Goal: Information Seeking & Learning: Learn about a topic

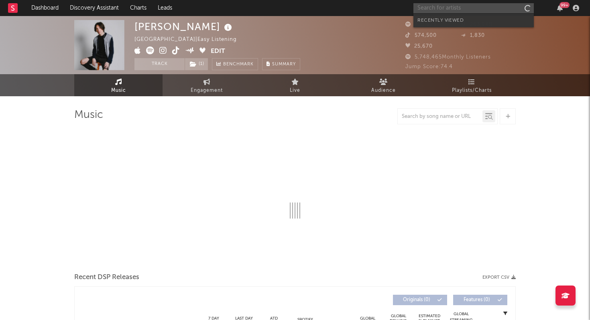
click at [454, 8] on input "text" at bounding box center [474, 8] width 120 height 10
type input "edgardo"
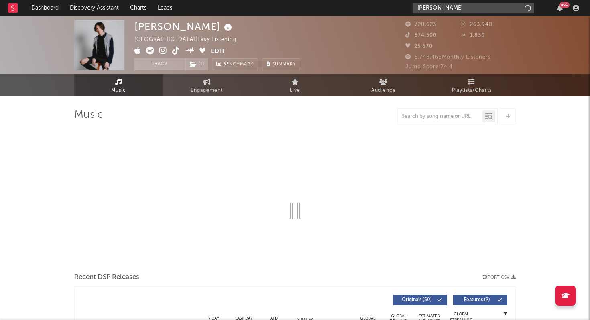
select select "6m"
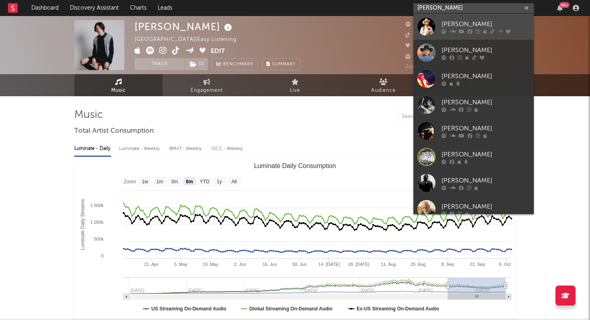
type input "edgardo"
click at [452, 25] on div "[PERSON_NAME]" at bounding box center [486, 24] width 88 height 10
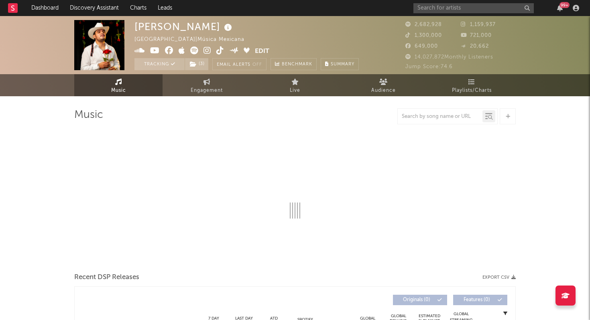
select select "6m"
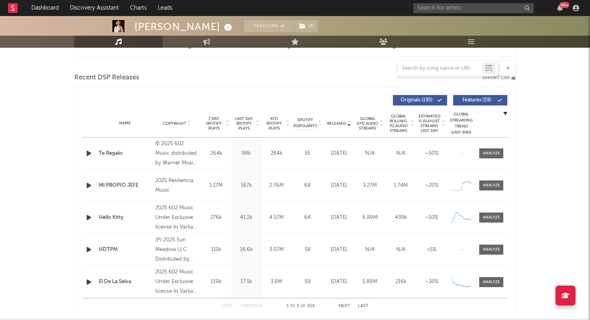
scroll to position [264, 0]
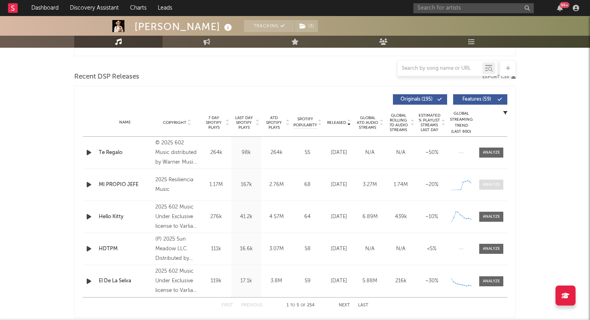
click at [490, 186] on div at bounding box center [491, 185] width 17 height 6
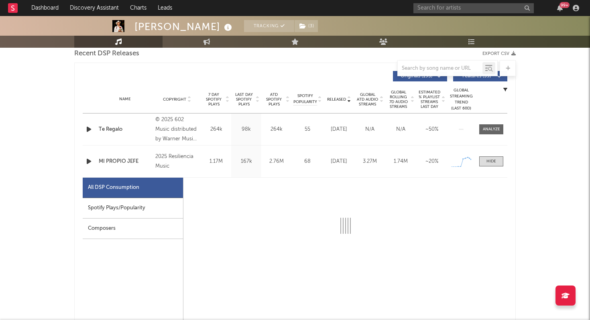
select select "1w"
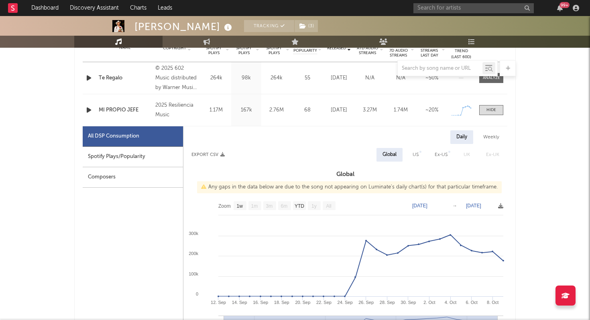
scroll to position [341, 0]
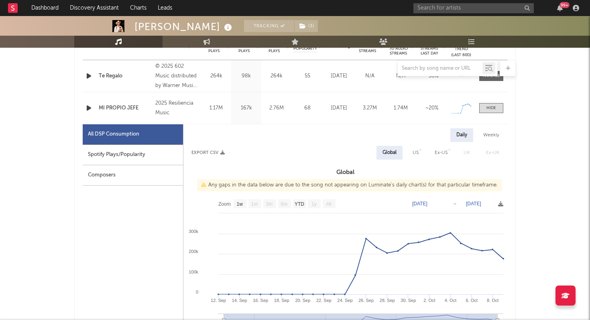
click at [141, 152] on div "Spotify Plays/Popularity" at bounding box center [133, 155] width 100 height 20
select select "1w"
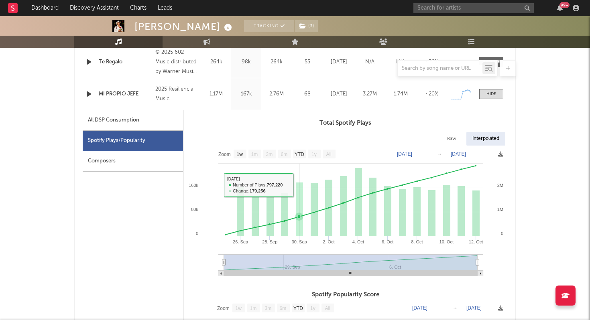
scroll to position [358, 0]
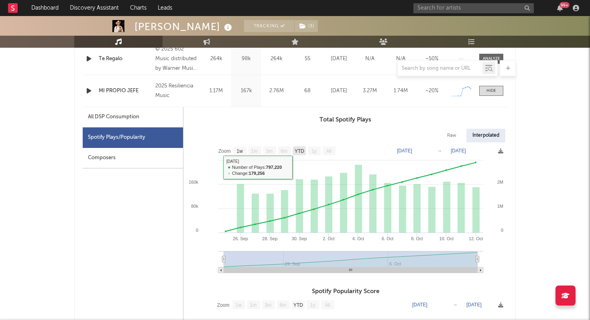
click at [302, 149] on text "YTD" at bounding box center [300, 152] width 10 height 6
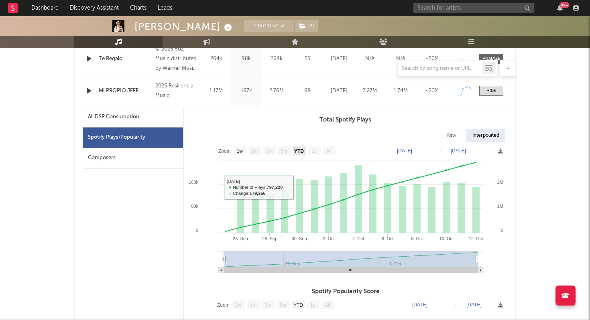
click at [302, 149] on text "YTD" at bounding box center [299, 152] width 10 height 6
select select "YTD"
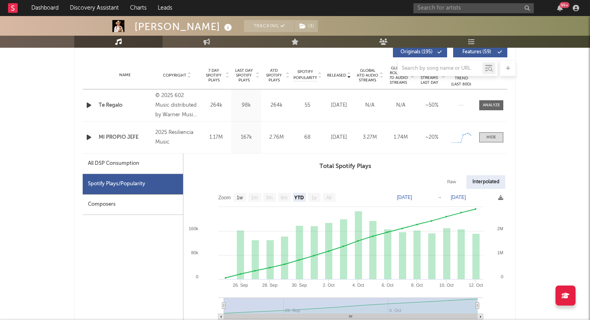
scroll to position [286, 0]
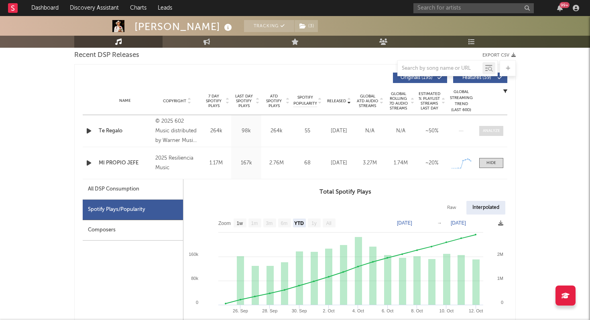
click at [487, 130] on div at bounding box center [491, 131] width 17 height 6
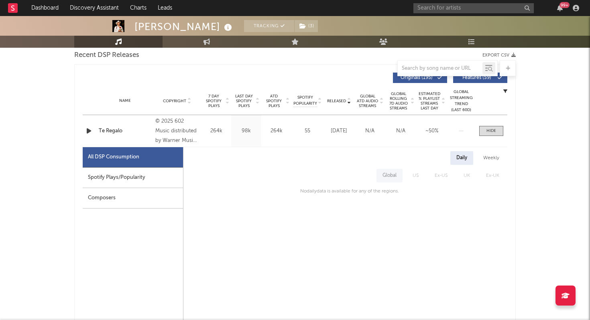
click at [141, 183] on div "Spotify Plays/Popularity" at bounding box center [133, 178] width 100 height 20
select select "1w"
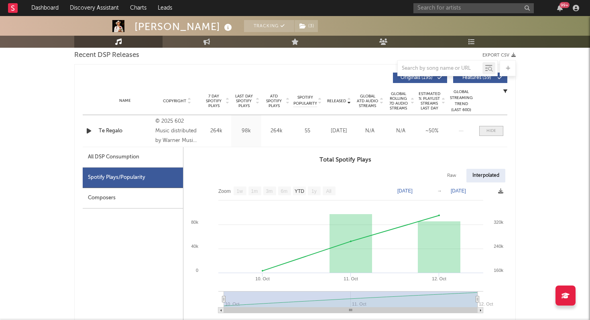
click at [487, 129] on div at bounding box center [492, 131] width 10 height 6
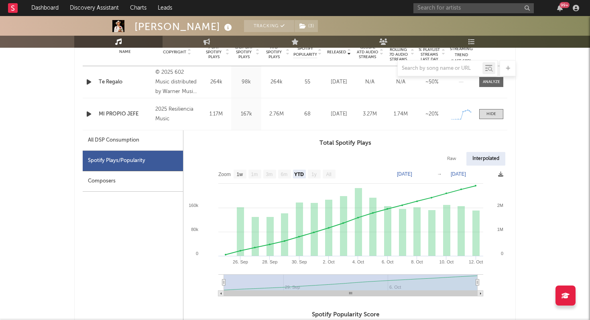
scroll to position [347, 0]
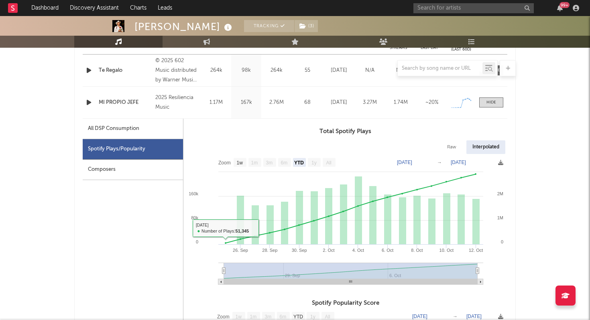
click at [230, 70] on div at bounding box center [295, 68] width 442 height 16
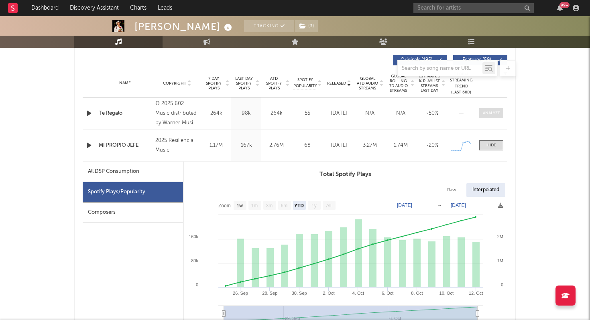
click at [495, 112] on div at bounding box center [491, 113] width 17 height 6
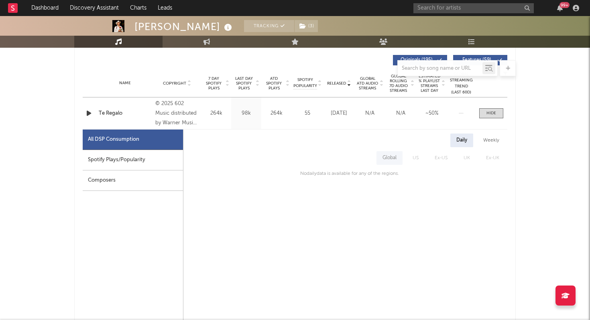
click at [143, 155] on div "Spotify Plays/Popularity" at bounding box center [133, 160] width 100 height 20
select select "1w"
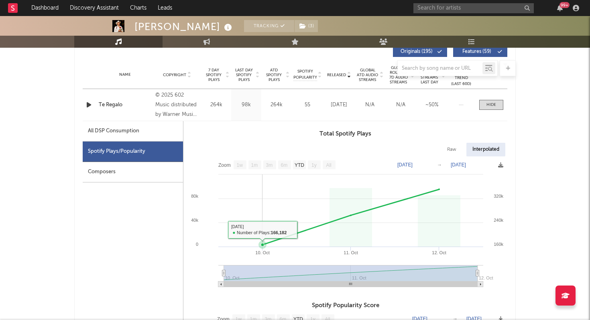
scroll to position [314, 0]
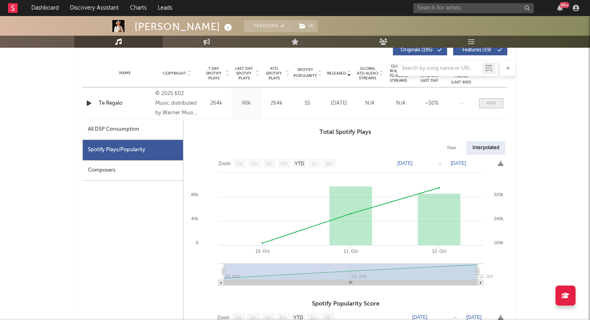
click at [488, 104] on div at bounding box center [492, 103] width 10 height 6
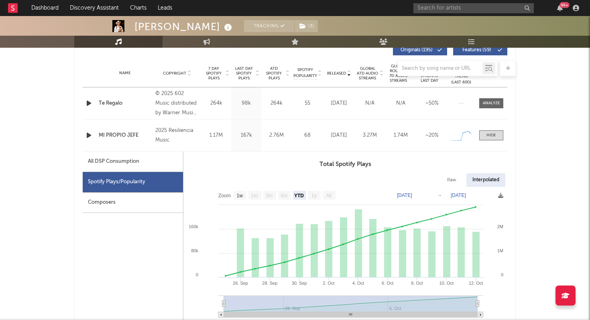
click at [140, 135] on div "MI PROPIO JEFE" at bounding box center [125, 136] width 53 height 8
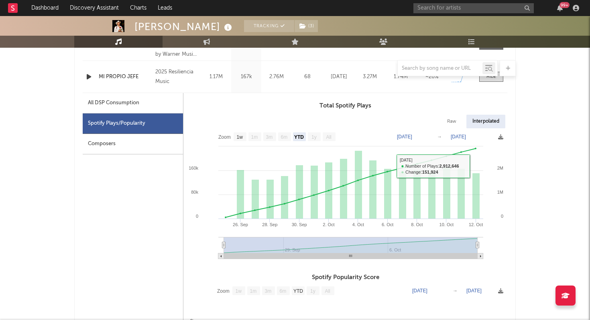
scroll to position [357, 0]
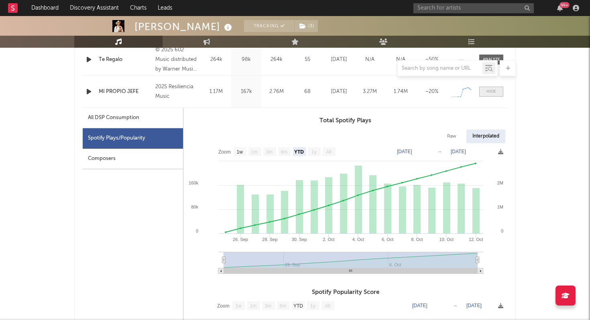
click at [498, 94] on span at bounding box center [491, 92] width 24 height 10
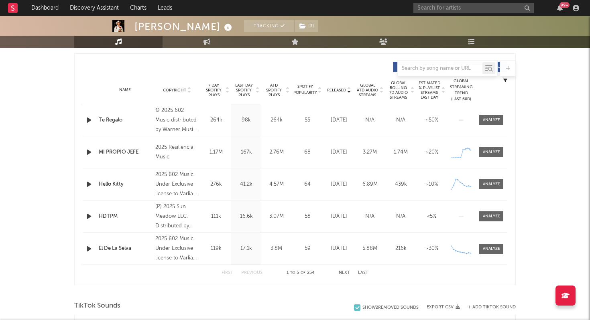
scroll to position [296, 0]
click at [374, 92] on span "Global ATD Audio Streams" at bounding box center [368, 91] width 22 height 14
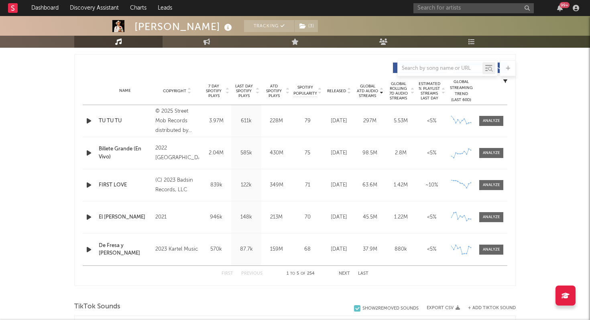
click at [341, 89] on span "Released" at bounding box center [336, 91] width 19 height 5
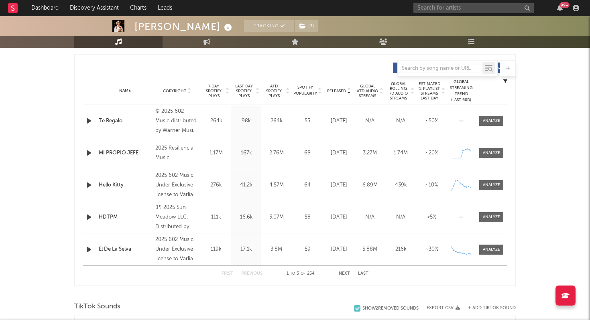
click at [305, 175] on div "Name Hello Kitty Copyright 2025 602 Music Under Exclusive license to Varlian, L…" at bounding box center [295, 185] width 425 height 32
click at [486, 184] on div at bounding box center [491, 185] width 17 height 6
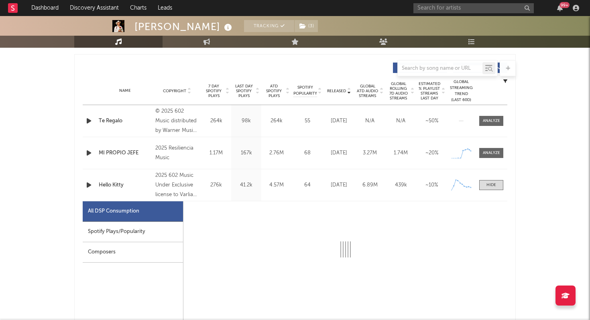
select select "1w"
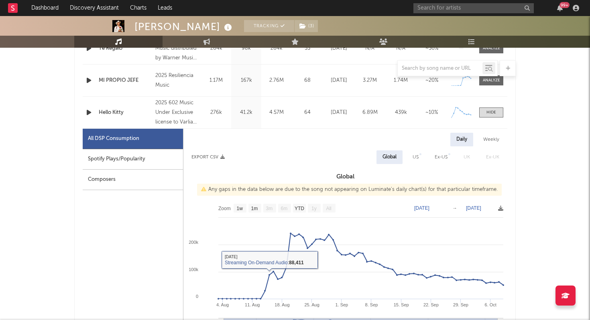
click at [156, 158] on div "Spotify Plays/Popularity" at bounding box center [133, 159] width 100 height 20
select select "1w"
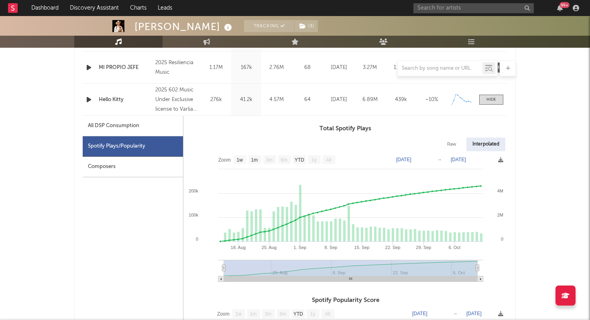
scroll to position [385, 0]
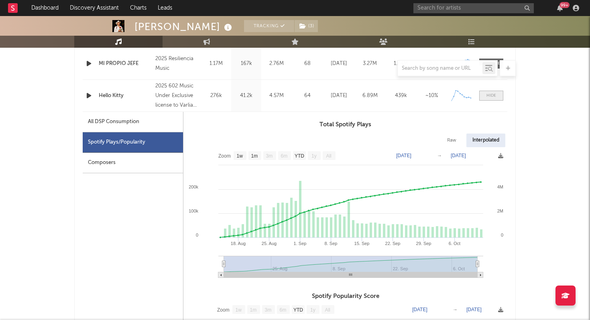
click at [494, 99] on span at bounding box center [491, 96] width 24 height 10
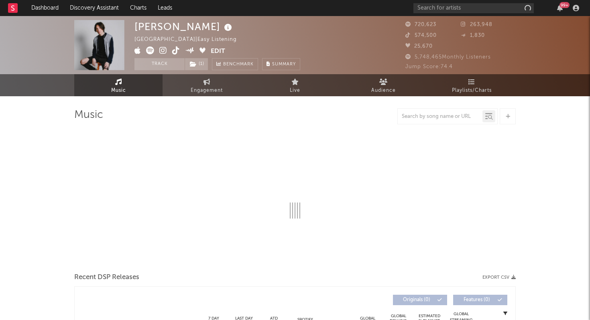
select select "6m"
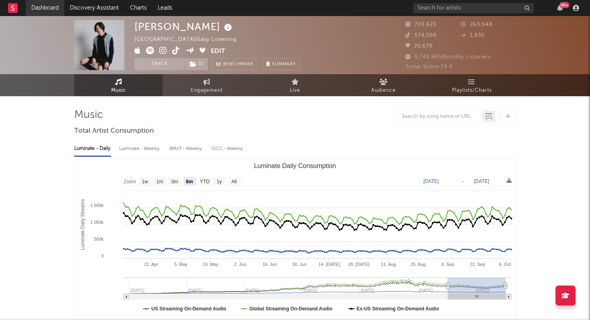
click at [49, 6] on link "Dashboard" at bounding box center [45, 8] width 39 height 16
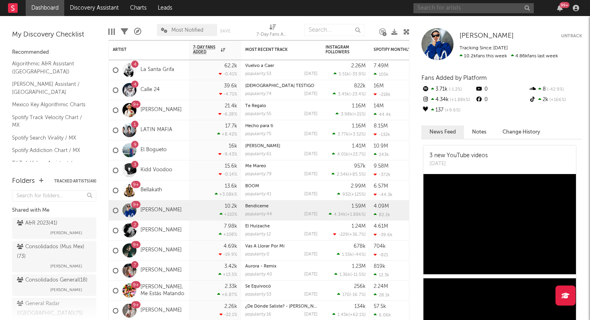
click at [453, 9] on input "text" at bounding box center [474, 8] width 120 height 10
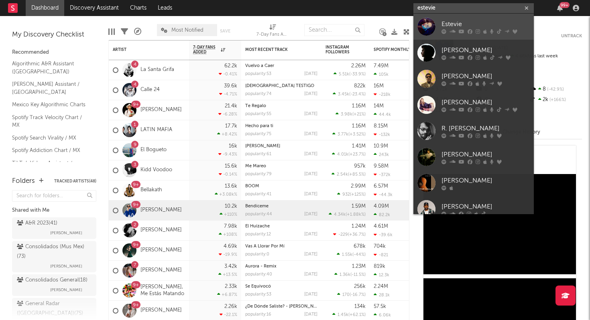
type input "estevie"
click at [431, 32] on div at bounding box center [427, 27] width 18 height 18
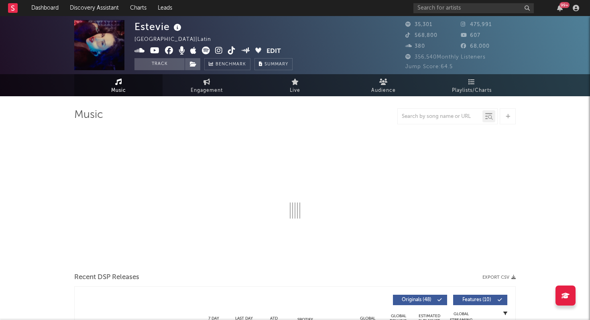
select select "6m"
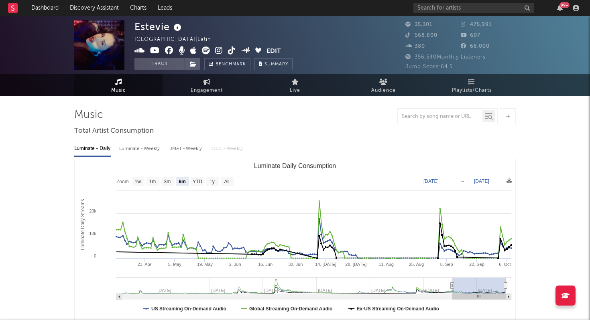
select select "6m"
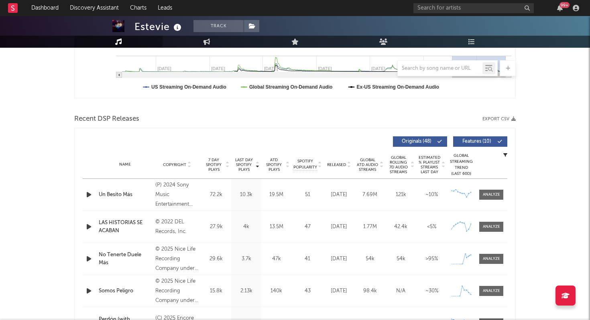
scroll to position [234, 0]
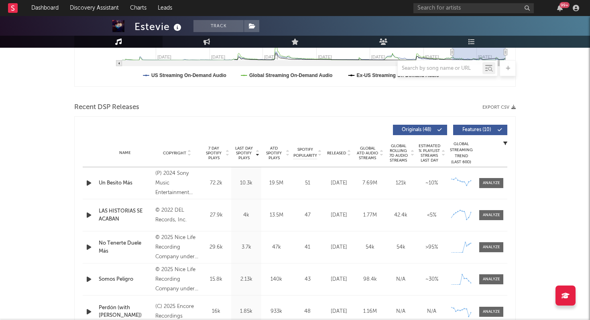
click at [336, 154] on span "Released" at bounding box center [336, 153] width 19 height 5
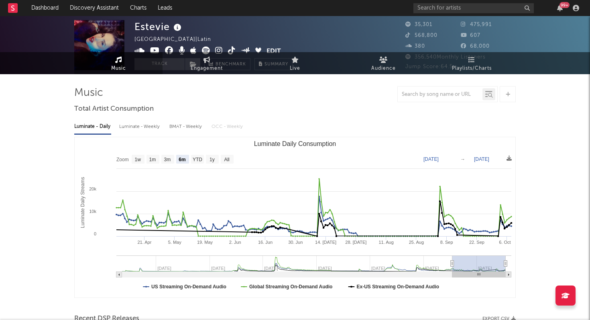
scroll to position [0, 0]
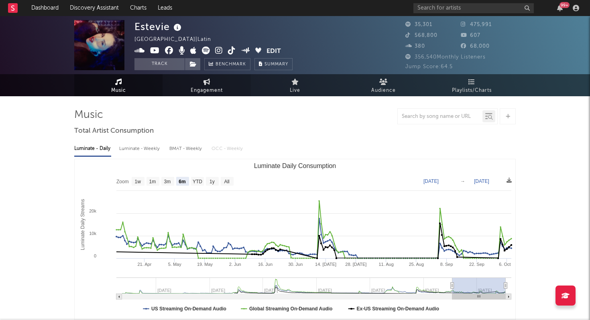
click at [228, 90] on link "Engagement" at bounding box center [207, 85] width 88 height 22
select select "1w"
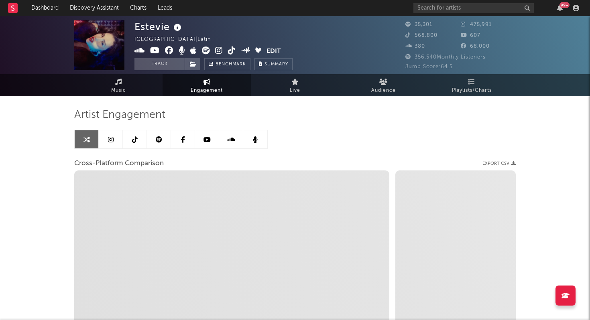
click at [110, 142] on icon at bounding box center [111, 140] width 6 height 6
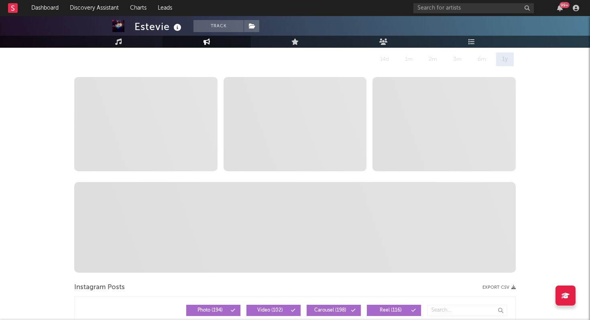
scroll to position [109, 0]
select select "6m"
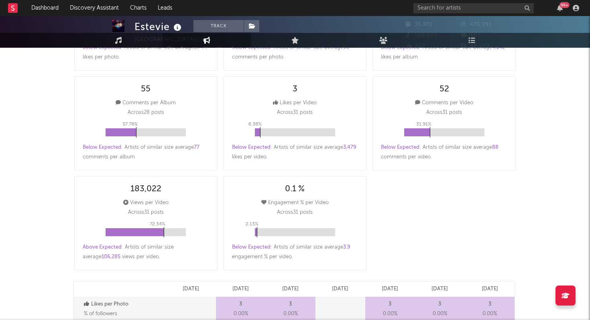
scroll to position [0, 0]
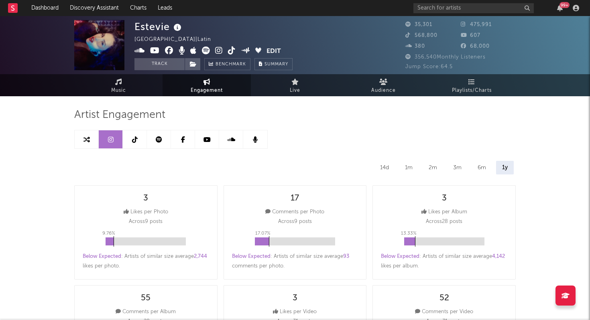
click at [140, 142] on link at bounding box center [135, 140] width 24 height 18
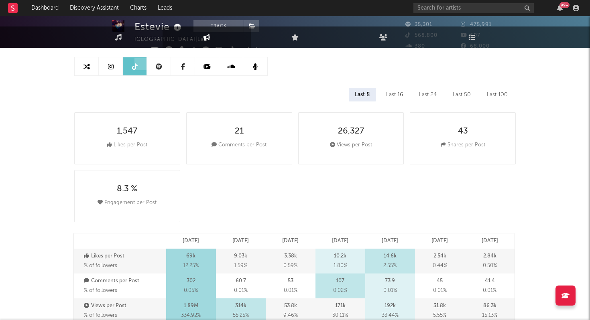
select select "6m"
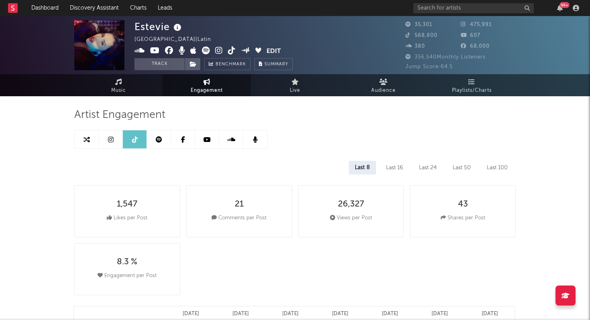
click at [158, 137] on icon at bounding box center [159, 140] width 6 height 6
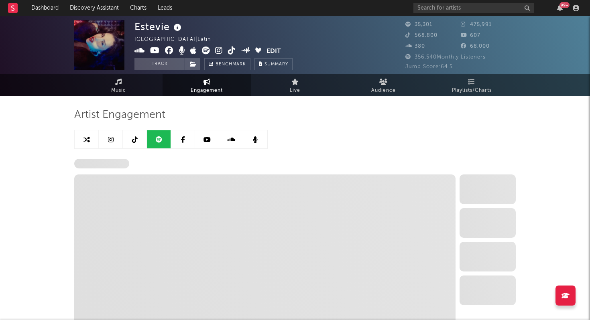
select select "6m"
select select "1w"
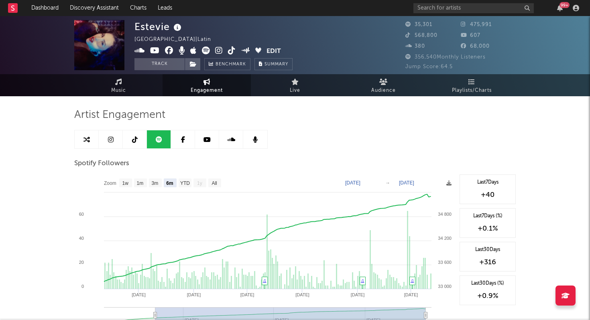
click at [114, 140] on link at bounding box center [111, 140] width 24 height 18
select select "6m"
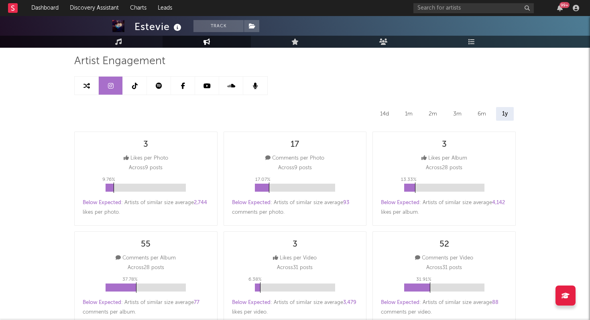
scroll to position [55, 0]
click at [409, 114] on div "1m" at bounding box center [409, 113] width 20 height 14
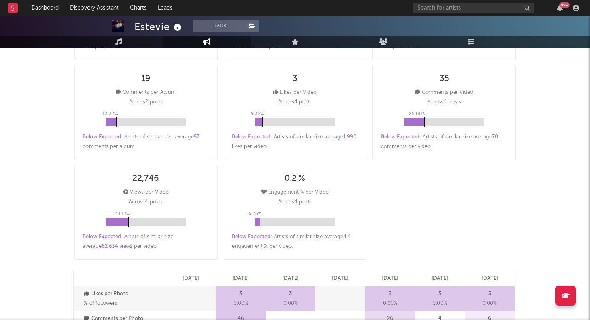
scroll to position [0, 0]
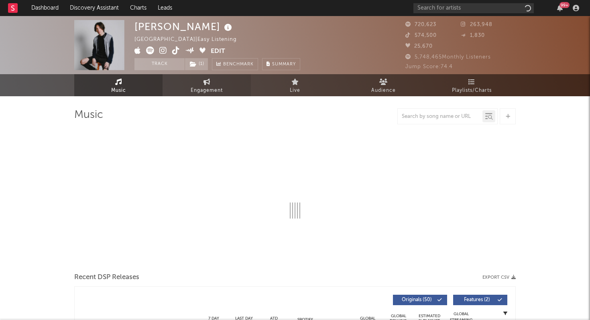
select select "6m"
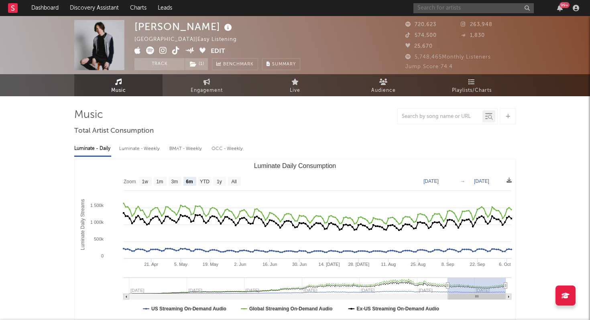
click at [437, 9] on input "text" at bounding box center [474, 8] width 120 height 10
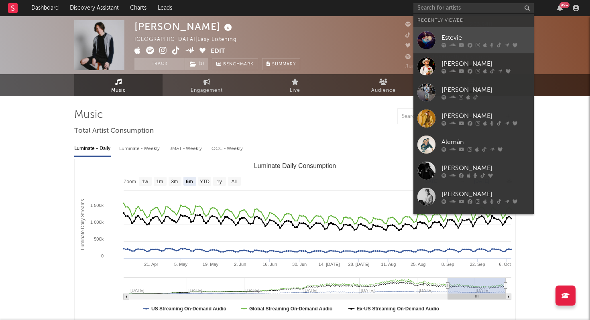
click at [440, 36] on link "Estevie" at bounding box center [474, 40] width 120 height 26
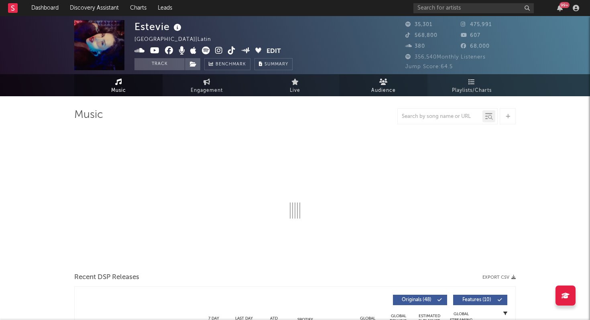
select select "6m"
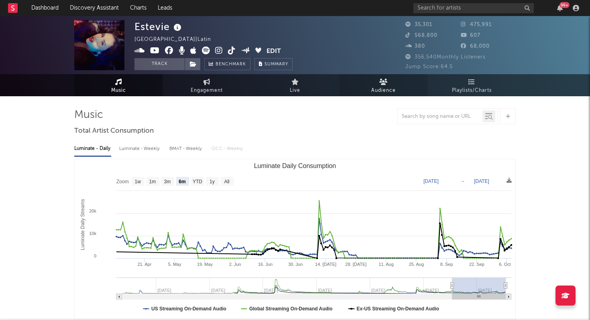
click at [373, 86] on span "Audience" at bounding box center [383, 91] width 24 height 10
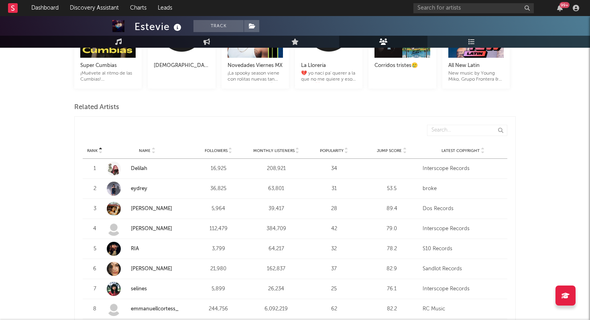
scroll to position [268, 0]
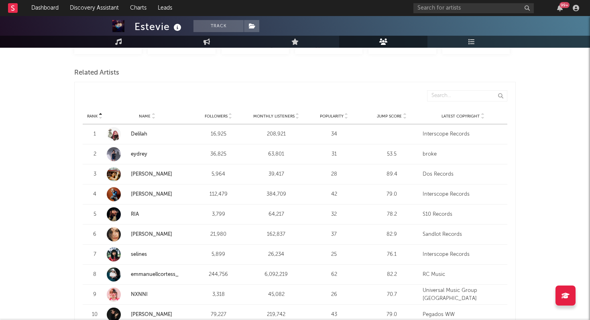
click at [388, 108] on div "Rank Name Followers Monthly Listeners Popularity Jump Score Latest Copyright" at bounding box center [295, 116] width 425 height 16
click at [392, 113] on div "Jump Score" at bounding box center [392, 116] width 54 height 6
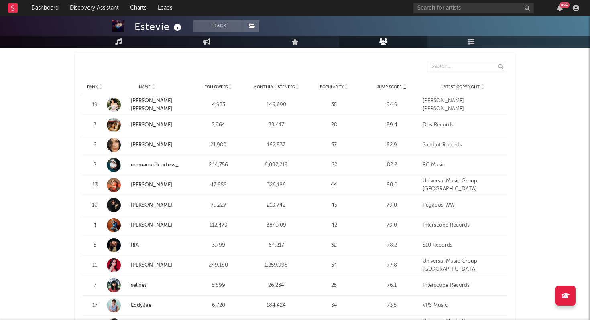
scroll to position [298, 0]
click at [161, 104] on link "Daphne Michelle" at bounding box center [151, 104] width 41 height 13
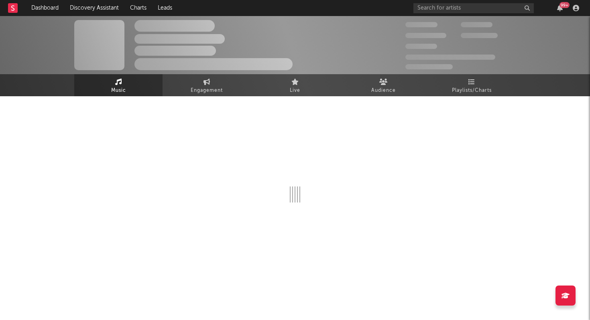
select select "1w"
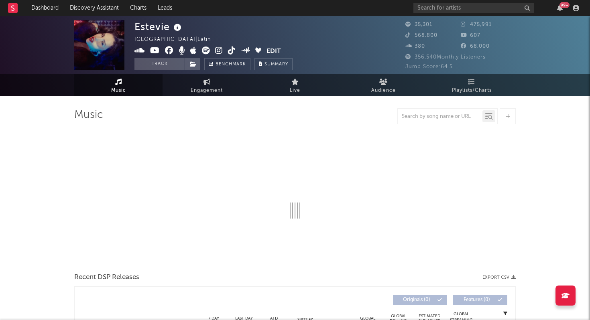
select select "6m"
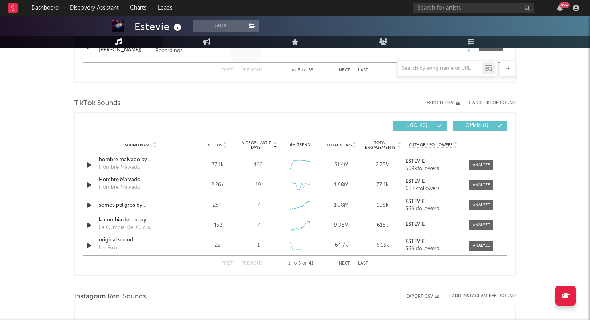
scroll to position [499, 0]
click at [436, 8] on input "text" at bounding box center [474, 8] width 120 height 10
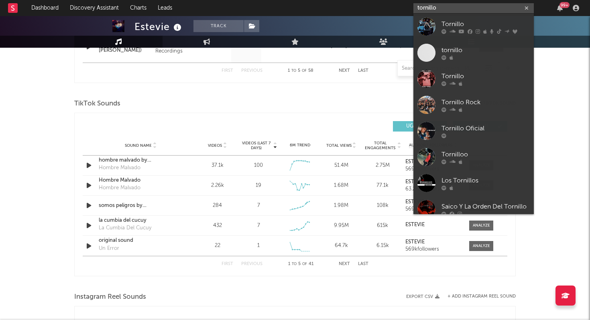
type input "tornillo"
click at [445, 24] on div "Tornillo" at bounding box center [486, 24] width 88 height 10
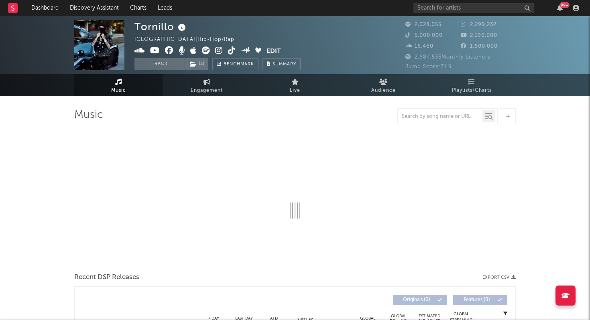
select select "6m"
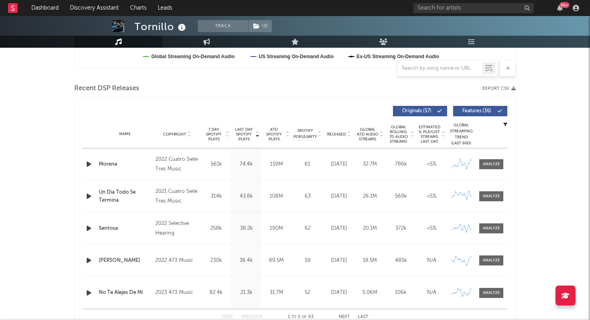
scroll to position [252, 0]
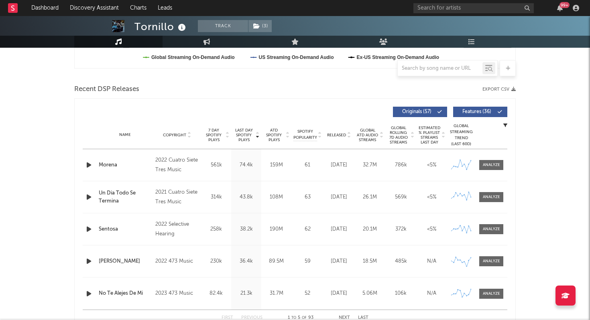
click at [340, 136] on span "Released" at bounding box center [336, 135] width 19 height 5
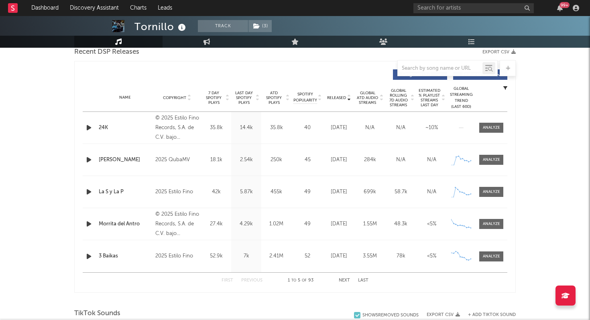
scroll to position [298, 0]
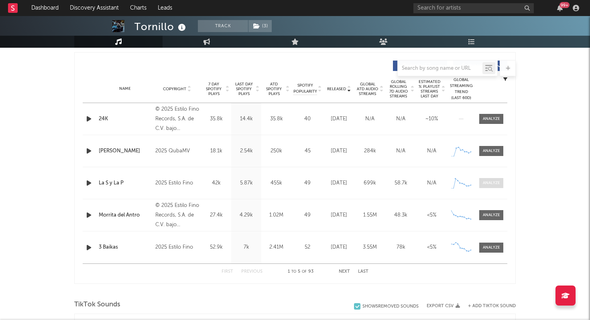
click at [496, 186] on div at bounding box center [491, 183] width 17 height 6
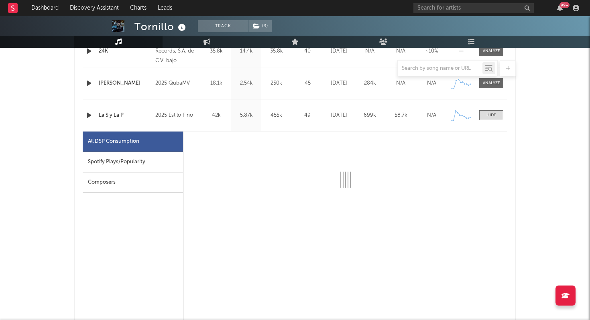
select select "1w"
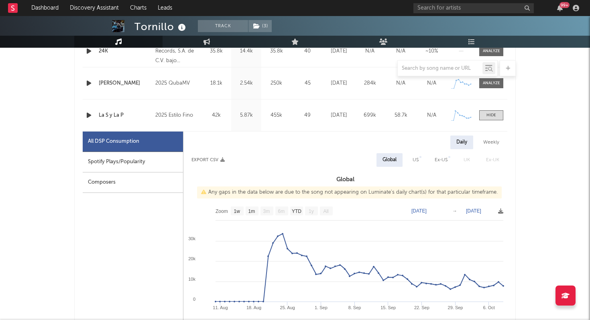
scroll to position [373, 0]
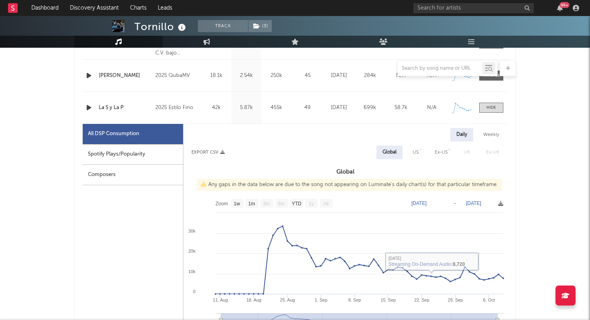
click at [151, 150] on div "Spotify Plays/Popularity" at bounding box center [133, 155] width 100 height 20
select select "1w"
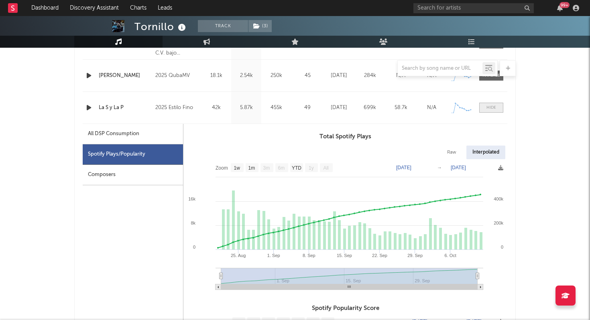
click at [496, 109] on div at bounding box center [492, 108] width 10 height 6
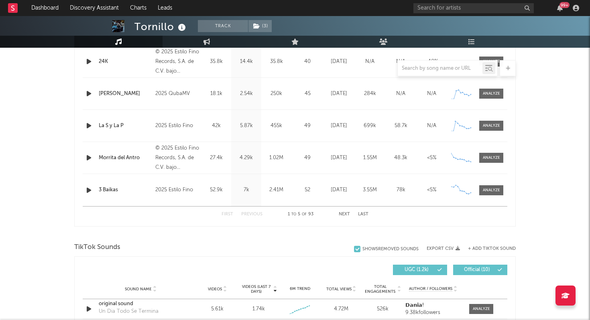
scroll to position [355, 0]
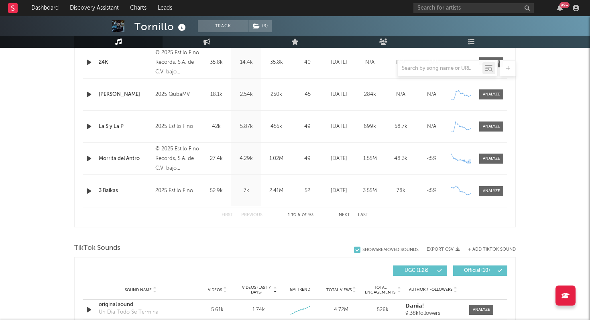
click at [484, 153] on div "Name Morrita del Antro Copyright © 2025 Estilo Fino Records, S.A. de C.V. bajo …" at bounding box center [295, 159] width 425 height 32
click at [487, 154] on span at bounding box center [491, 159] width 24 height 10
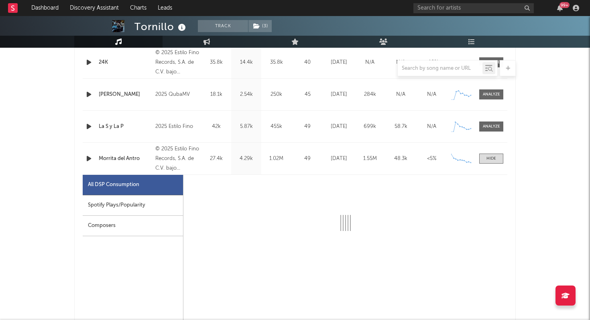
select select "1w"
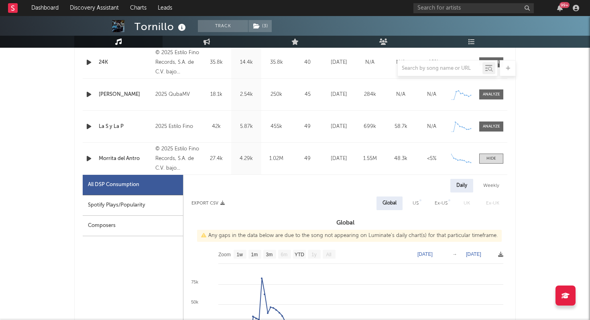
click at [138, 206] on div "Spotify Plays/Popularity" at bounding box center [133, 206] width 100 height 20
select select "1w"
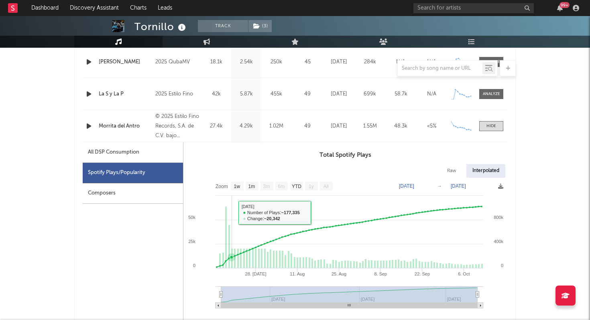
scroll to position [399, 0]
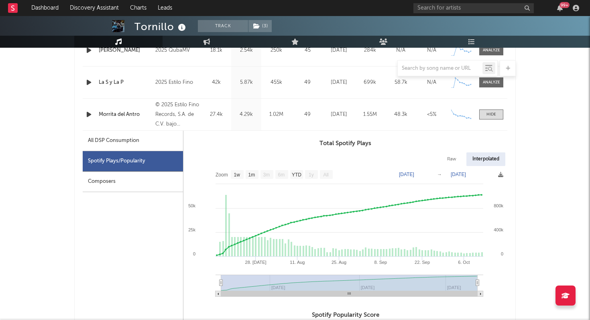
click at [265, 143] on h3 "Total Spotify Plays" at bounding box center [346, 144] width 324 height 10
click at [493, 117] on div at bounding box center [492, 115] width 10 height 6
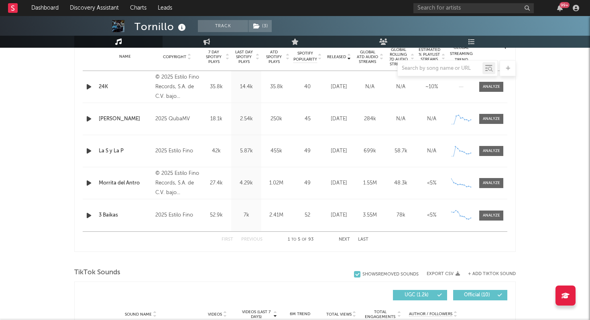
scroll to position [329, 0]
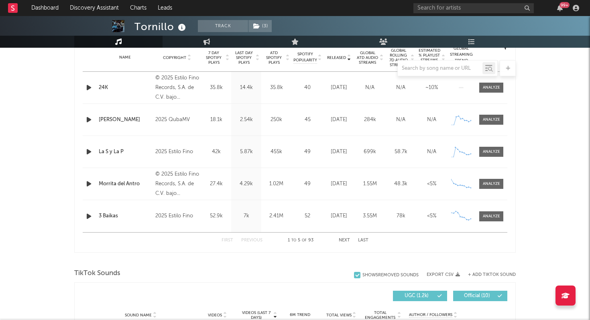
click at [156, 210] on div "Name 3 Baikas Copyright 2025 Estilo Fino Label Estilo Fino Album Names 3 Baikas…" at bounding box center [295, 216] width 425 height 32
click at [489, 212] on span at bounding box center [491, 217] width 24 height 10
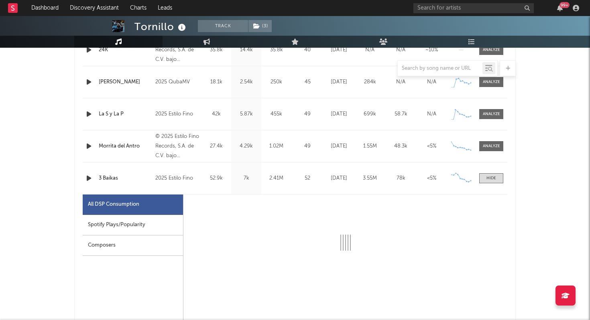
select select "1w"
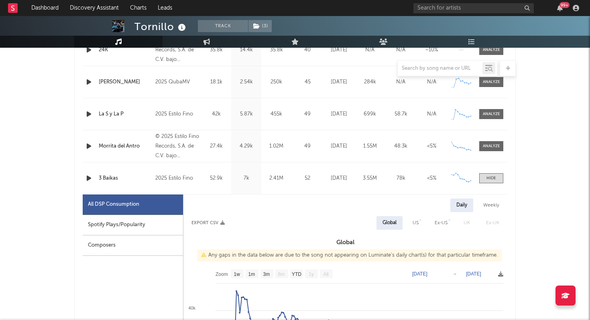
scroll to position [378, 0]
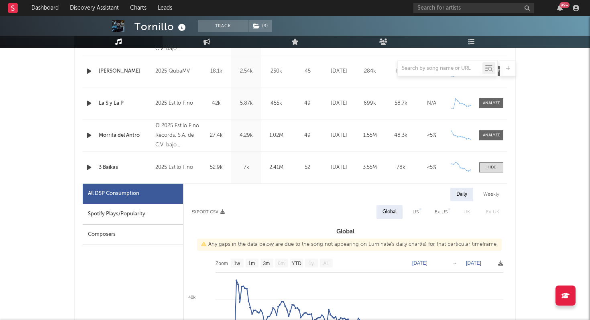
click at [135, 218] on div "Spotify Plays/Popularity" at bounding box center [133, 214] width 100 height 20
select select "1w"
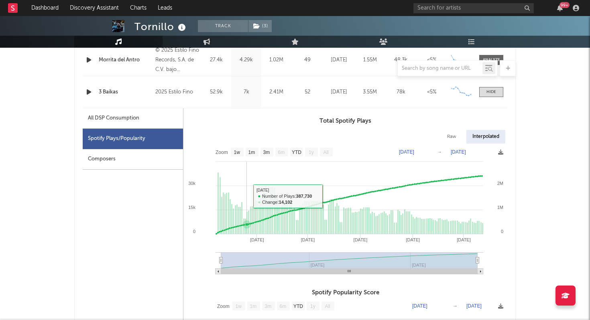
scroll to position [454, 0]
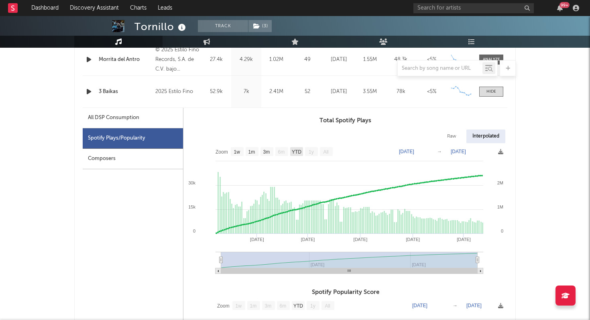
click at [300, 149] on text "YTD" at bounding box center [297, 152] width 10 height 6
select select "YTD"
click at [491, 100] on div "Name 3 Baikas Copyright 2025 Estilo Fino Label Estilo Fino Album Names 3 Baikas…" at bounding box center [295, 92] width 425 height 32
click at [491, 92] on div at bounding box center [492, 92] width 10 height 6
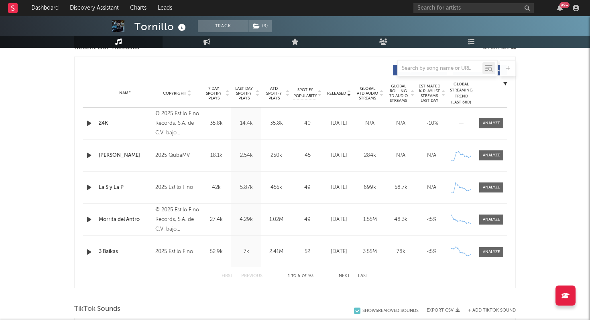
scroll to position [279, 0]
